Goal: Task Accomplishment & Management: Manage account settings

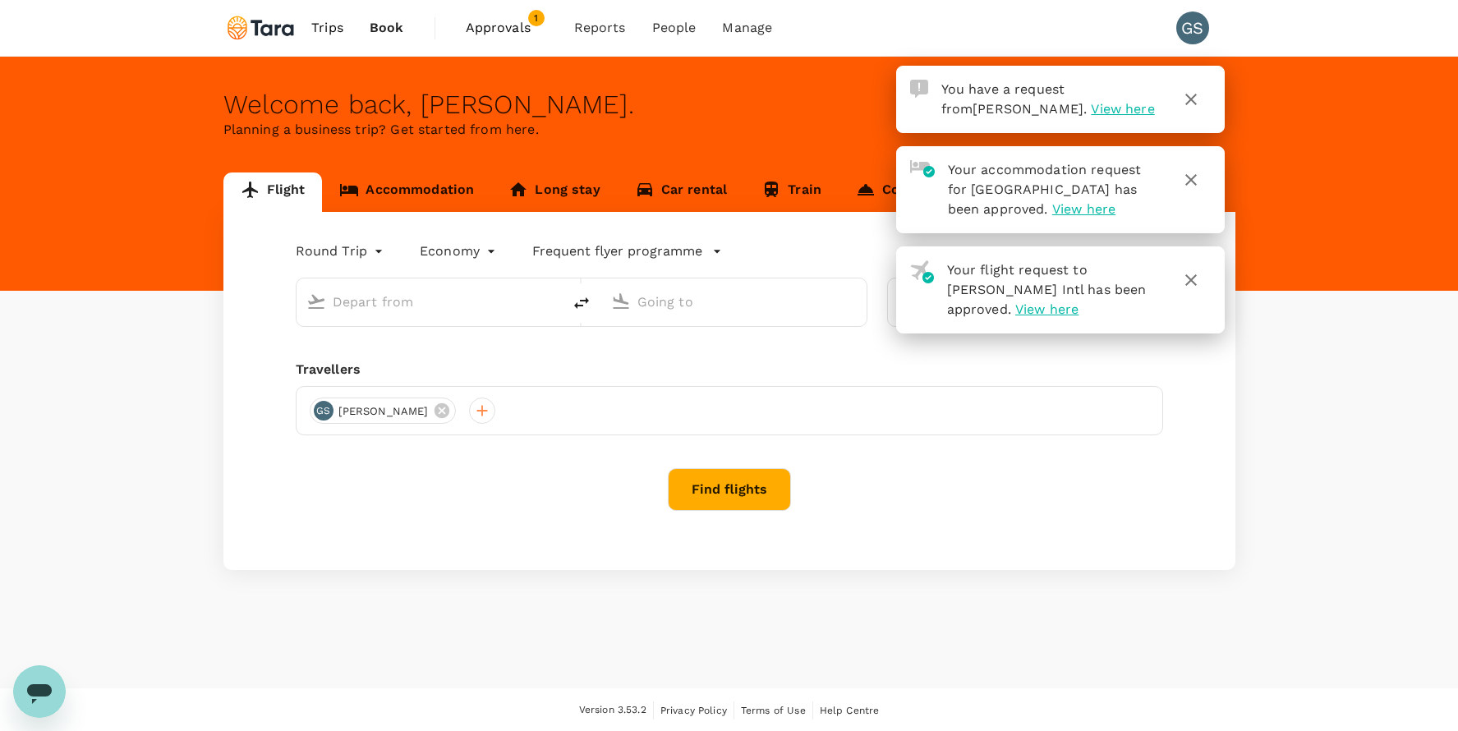
type input "[PERSON_NAME] Intl (MNL)"
type input "[PERSON_NAME] Intl (DVO)"
type input "[PERSON_NAME] Intl (MNL)"
type input "[PERSON_NAME] Intl (DVO)"
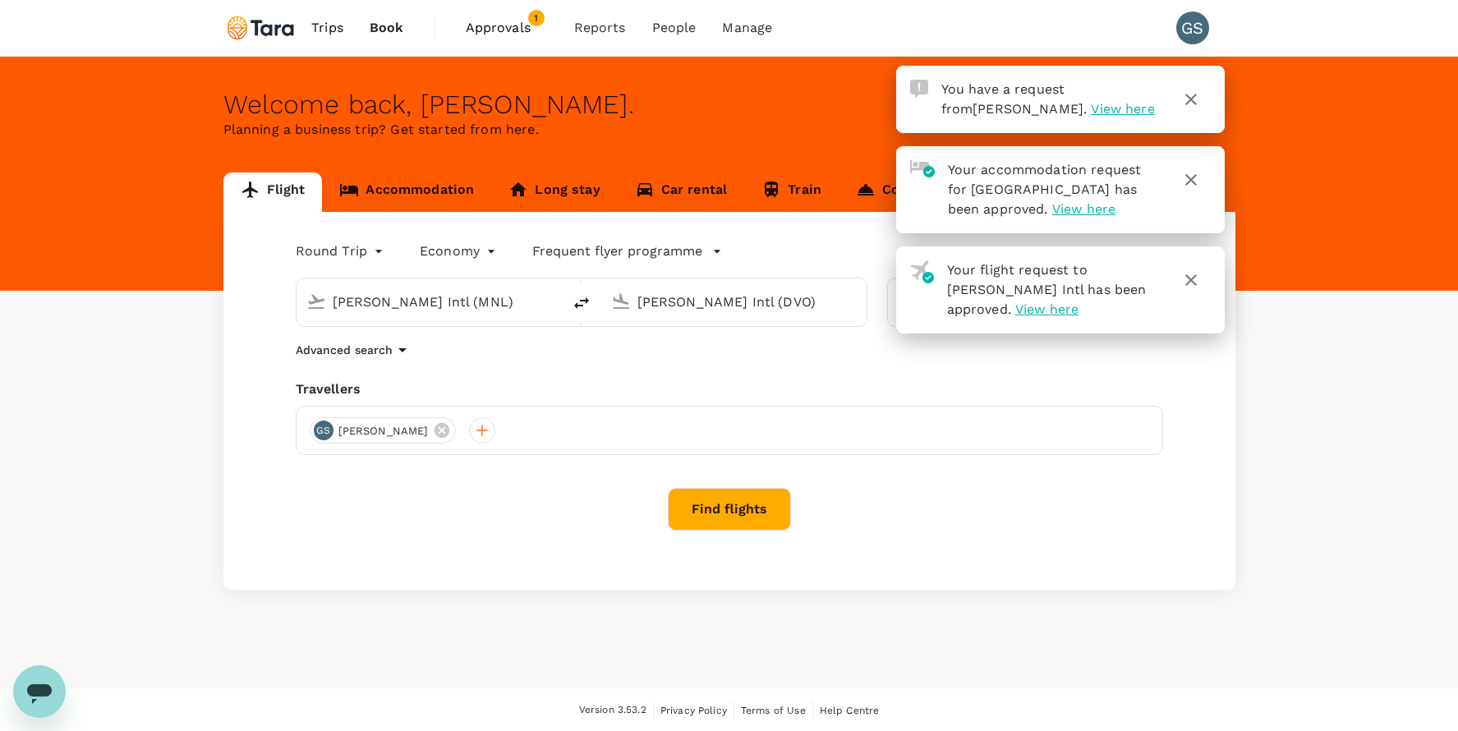
click at [1091, 111] on span "View here" at bounding box center [1122, 109] width 63 height 16
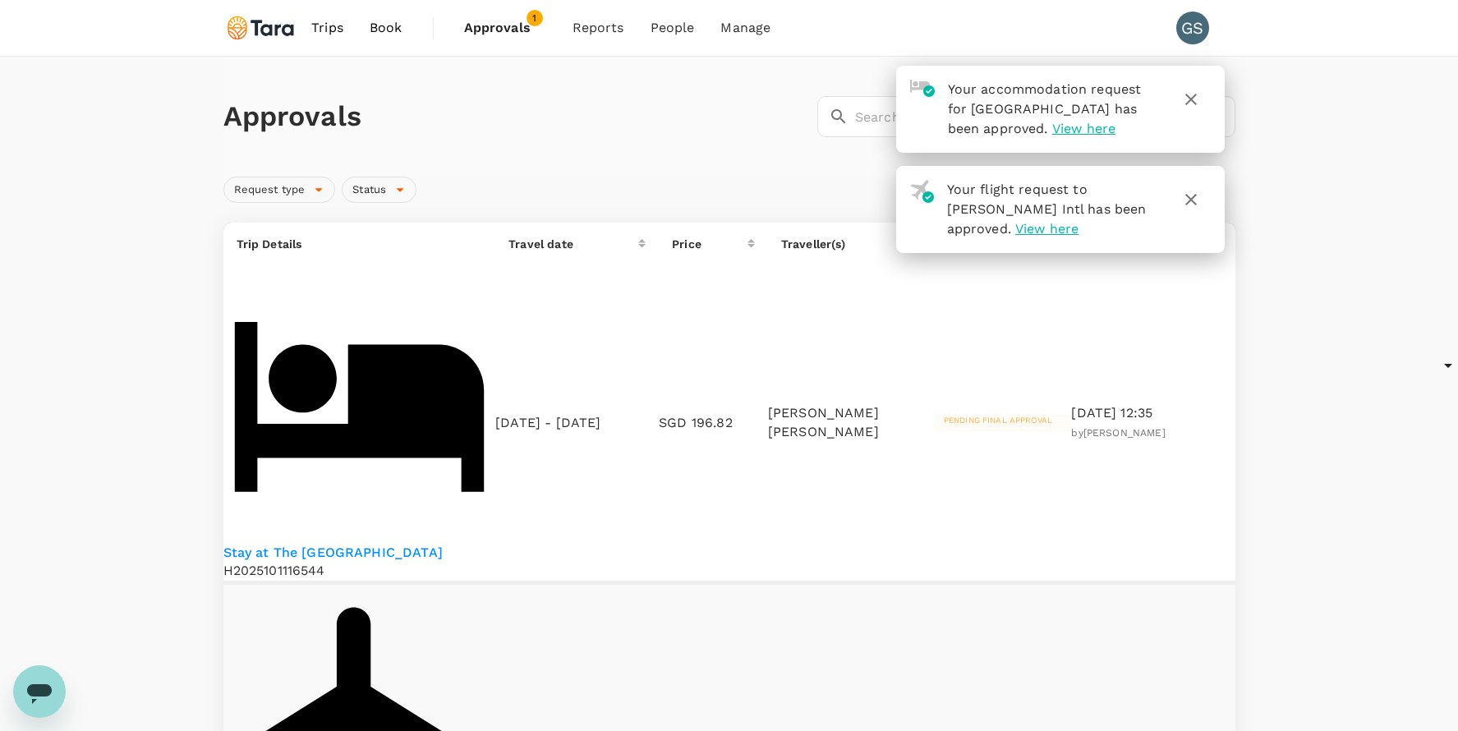
click at [1185, 199] on icon "button" at bounding box center [1191, 200] width 20 height 20
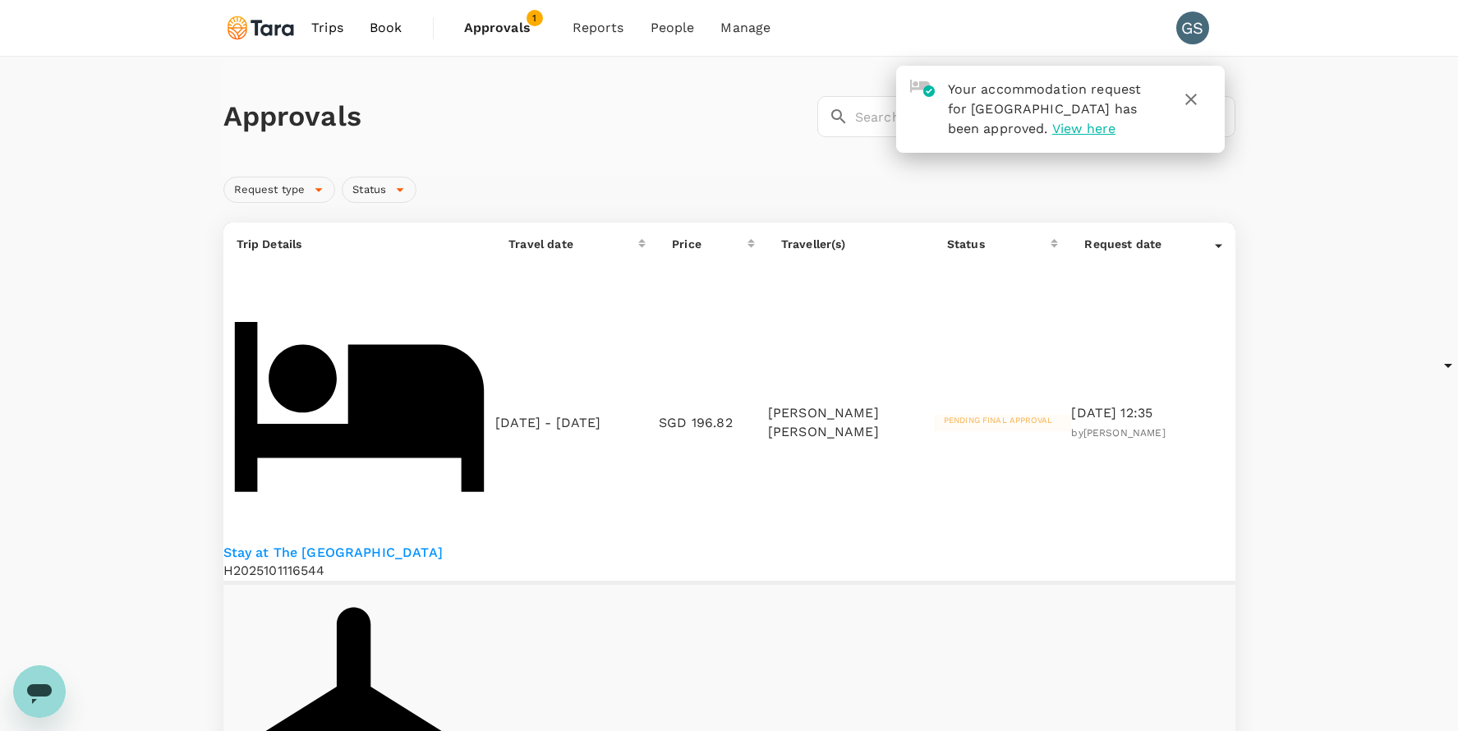
click at [1188, 98] on icon "button" at bounding box center [1190, 99] width 11 height 11
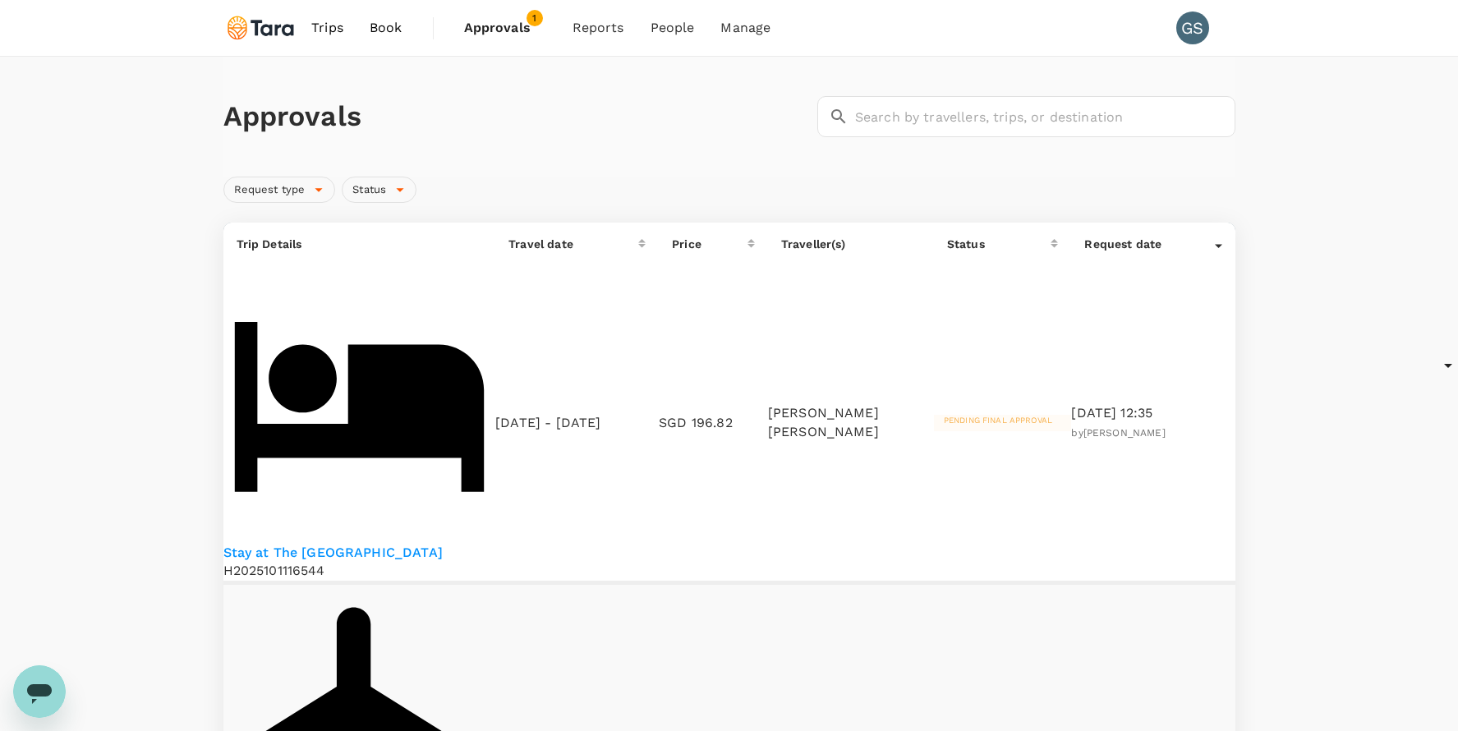
click at [374, 544] on p "Stay at The [GEOGRAPHIC_DATA]" at bounding box center [359, 553] width 273 height 19
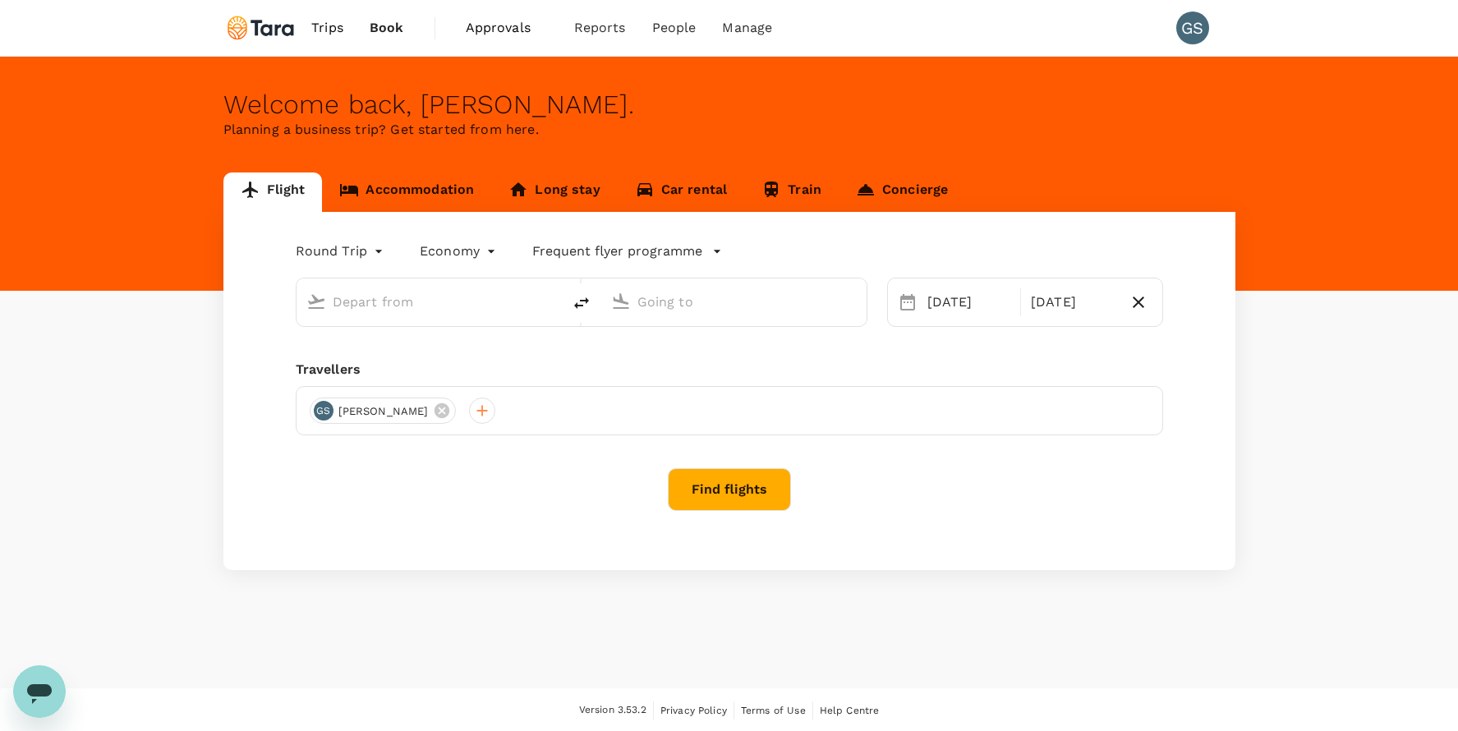
type input "[PERSON_NAME] Intl (MNL)"
type input "[PERSON_NAME] Intl (DVO)"
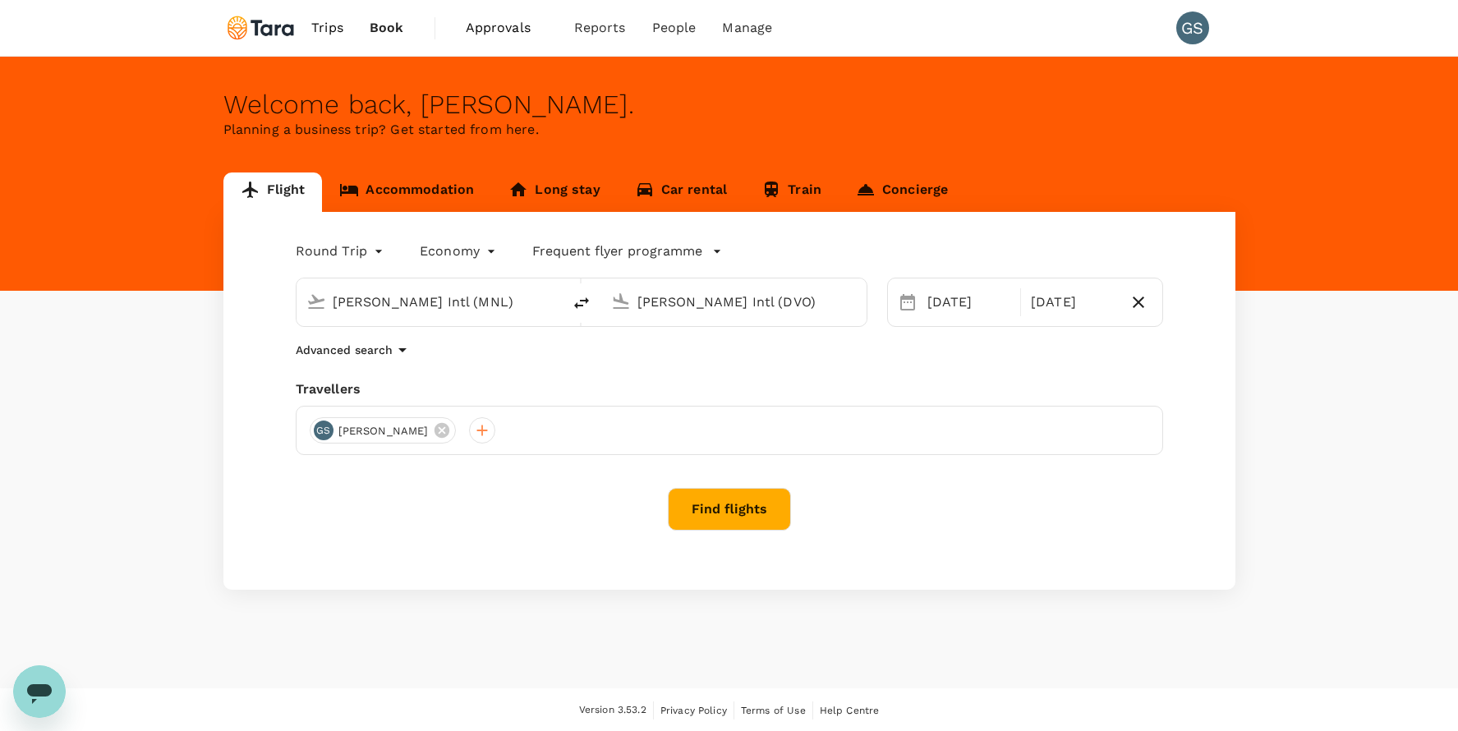
click at [494, 27] on span "Approvals" at bounding box center [507, 28] width 82 height 20
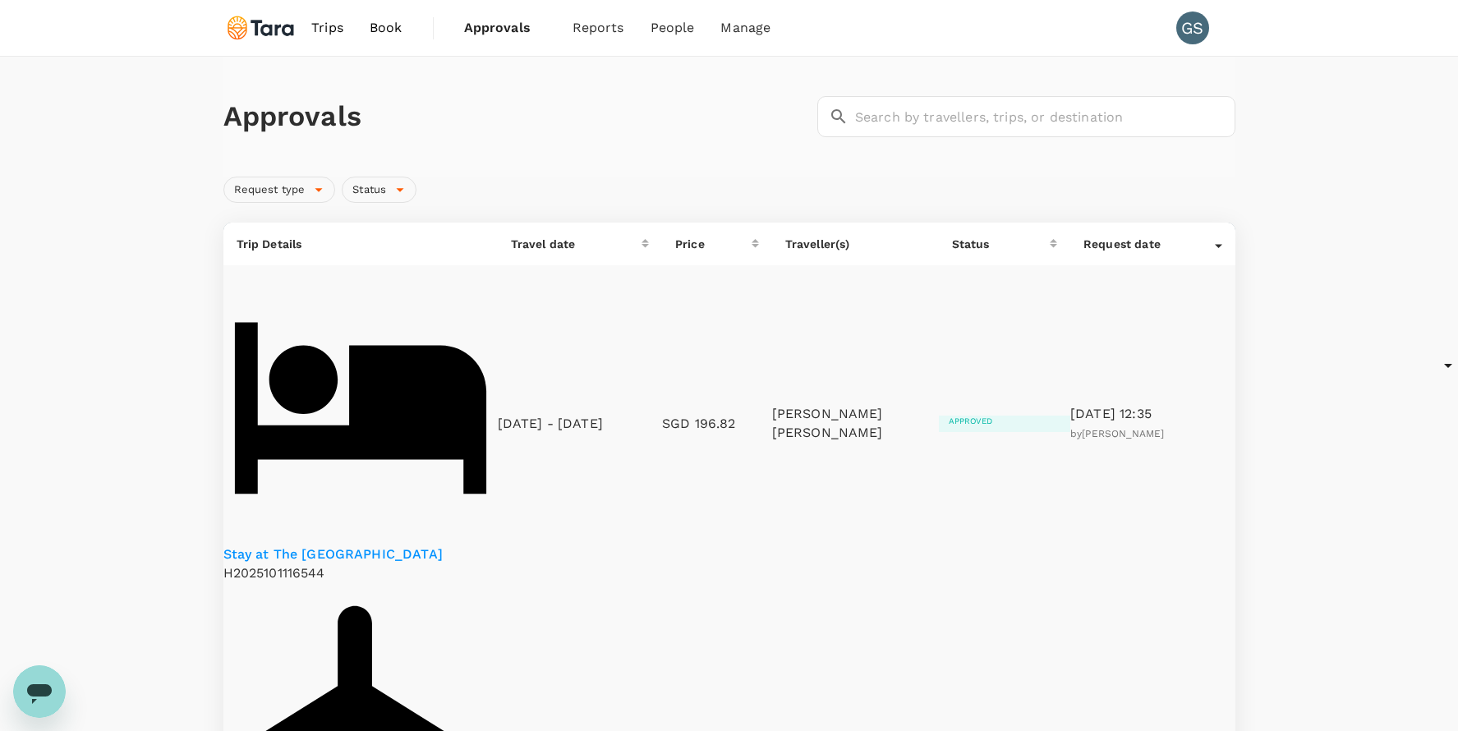
click at [327, 29] on span "Trips" at bounding box center [327, 28] width 32 height 20
